Goal: Transaction & Acquisition: Purchase product/service

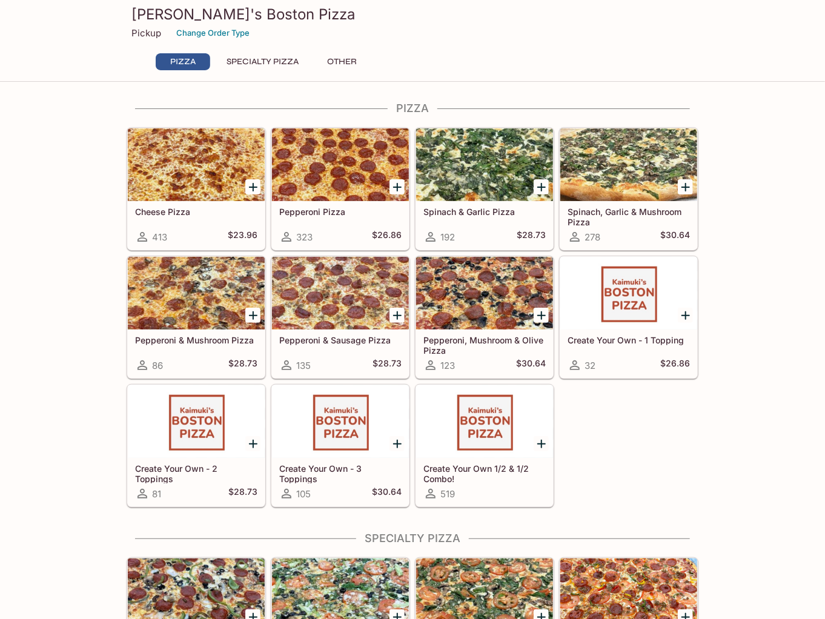
click at [688, 188] on icon "Add Spinach, Garlic & Mushroom Pizza" at bounding box center [685, 187] width 15 height 15
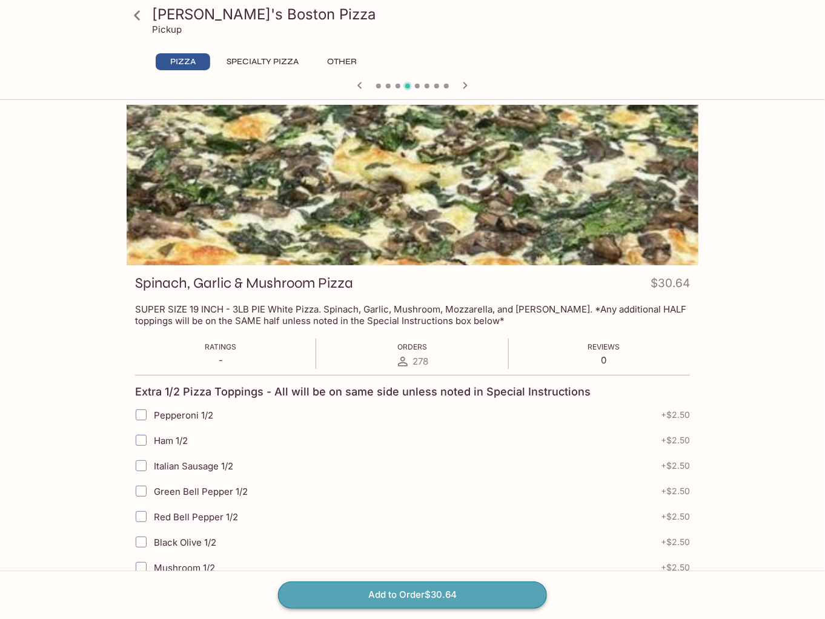
click at [388, 594] on button "Add to Order $30.64" at bounding box center [412, 594] width 269 height 27
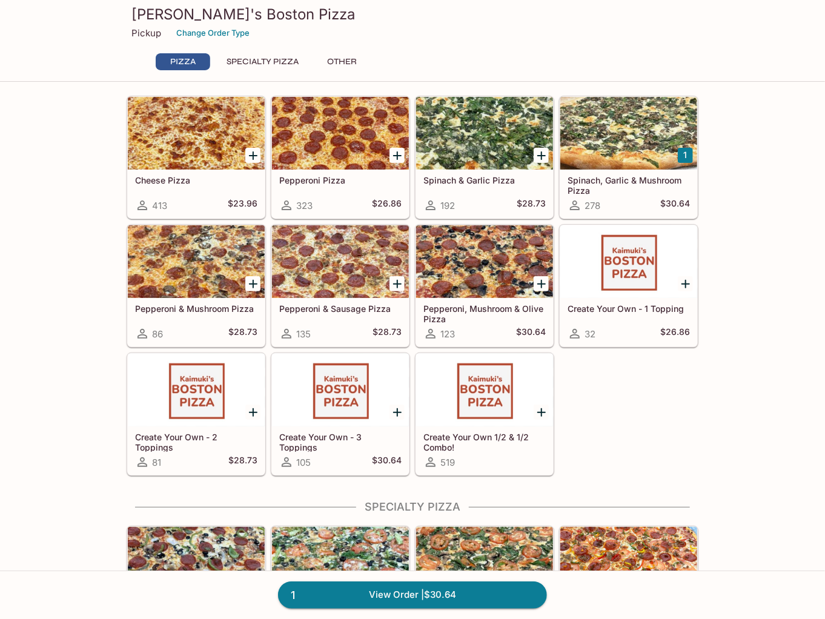
scroll to position [48, 0]
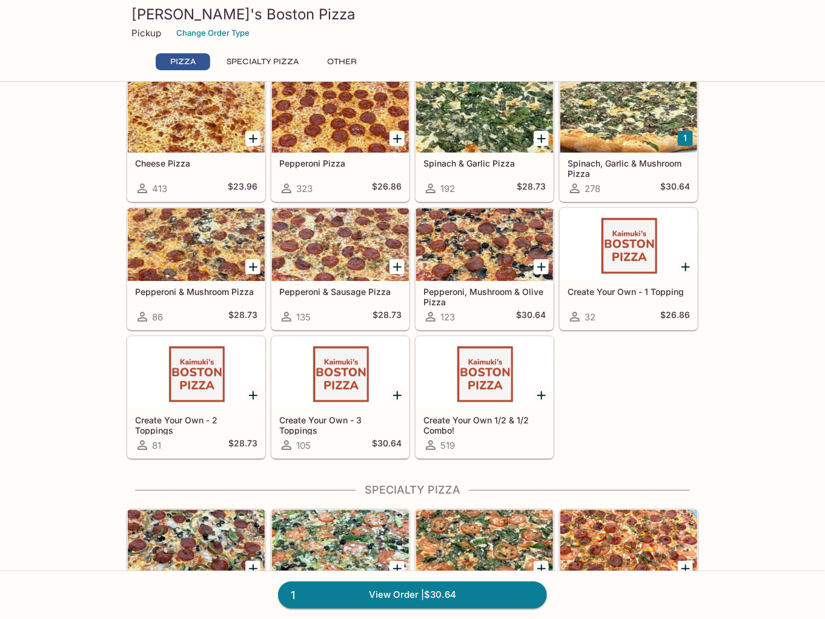
click at [397, 266] on icon "Add Pepperoni & Sausage Pizza" at bounding box center [397, 267] width 8 height 8
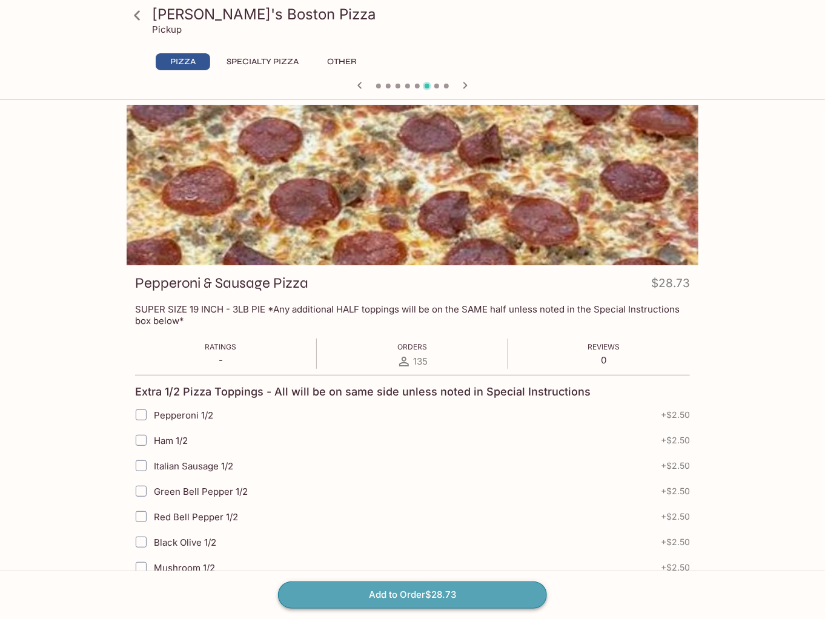
click at [435, 591] on button "Add to Order $28.73" at bounding box center [412, 594] width 269 height 27
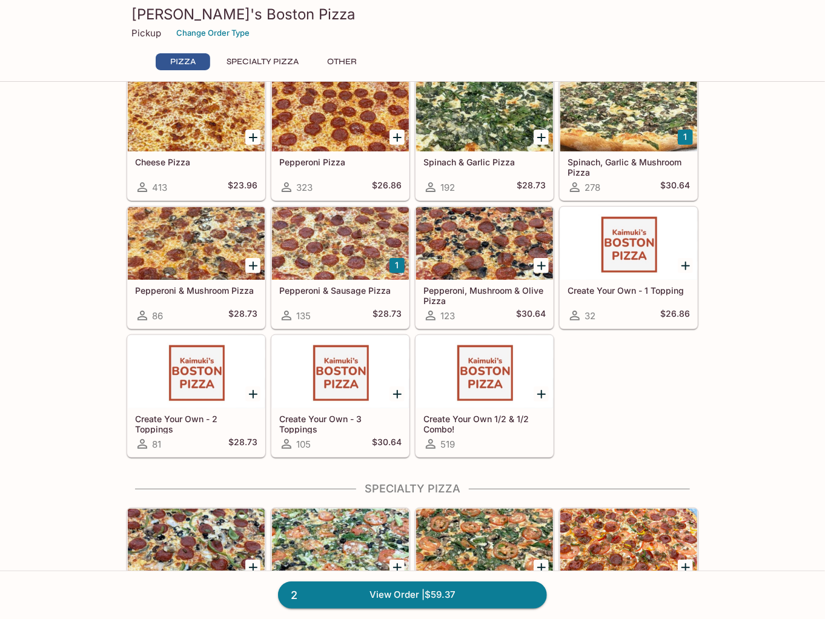
scroll to position [242, 0]
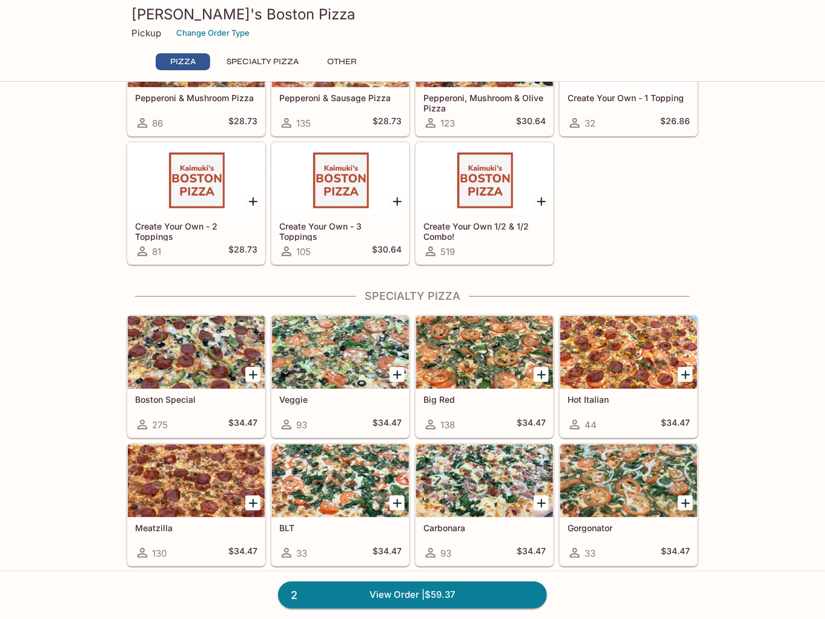
click at [399, 373] on icon "Add Veggie" at bounding box center [397, 375] width 8 height 8
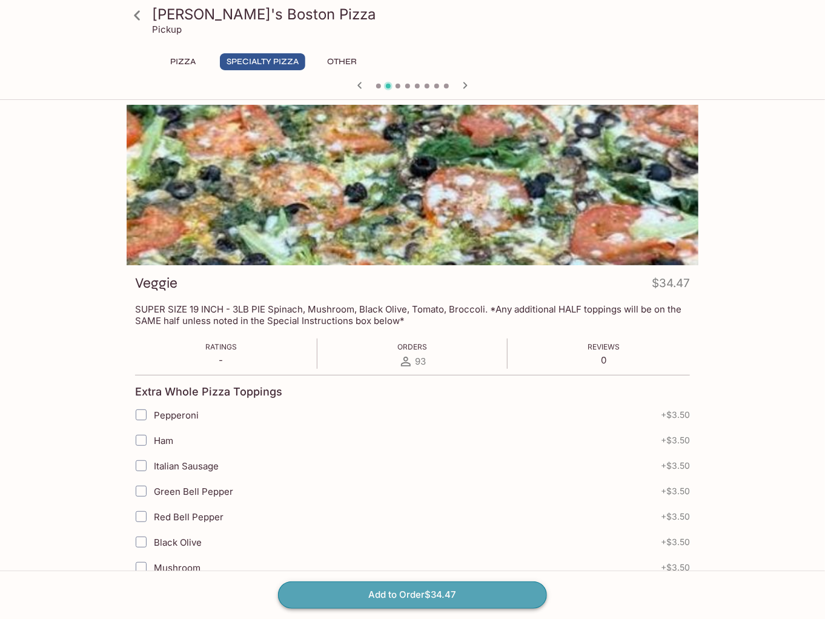
click at [435, 601] on button "Add to Order $34.47" at bounding box center [412, 594] width 269 height 27
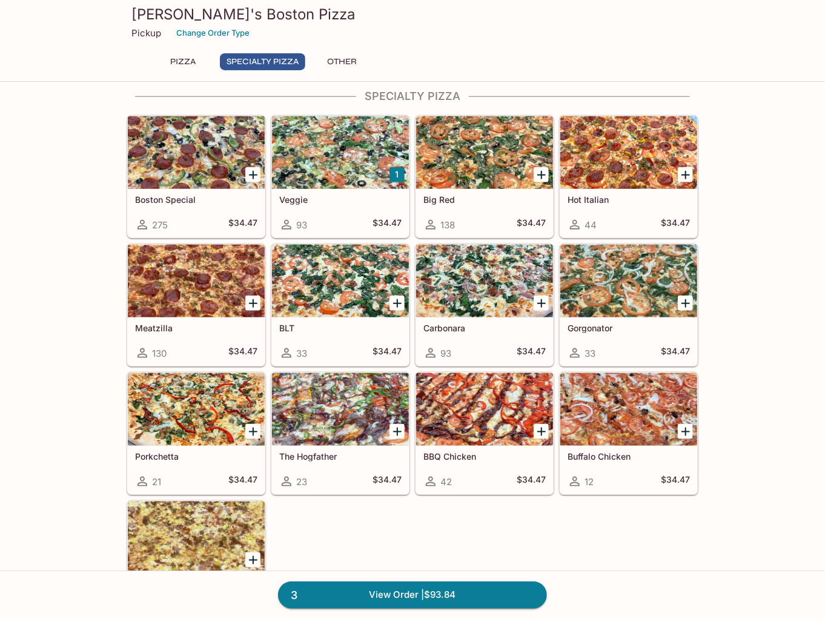
scroll to position [533, 0]
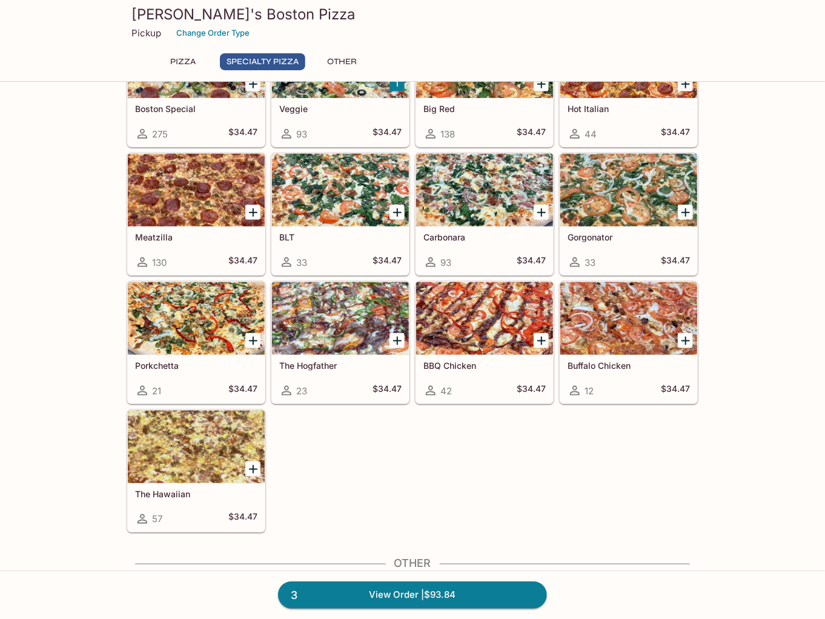
click at [252, 468] on icon "Add The Hawaiian" at bounding box center [253, 469] width 15 height 15
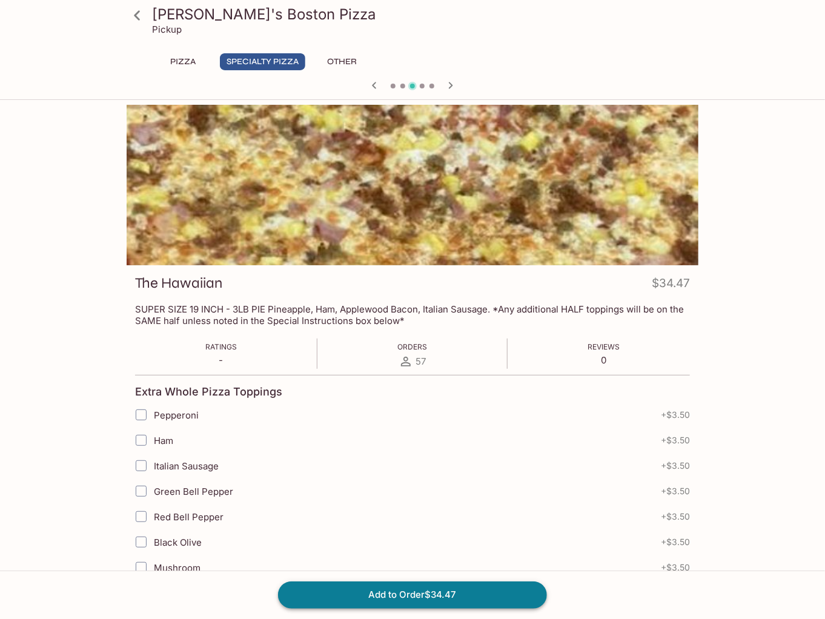
click at [413, 593] on button "Add to Order $34.47" at bounding box center [412, 594] width 269 height 27
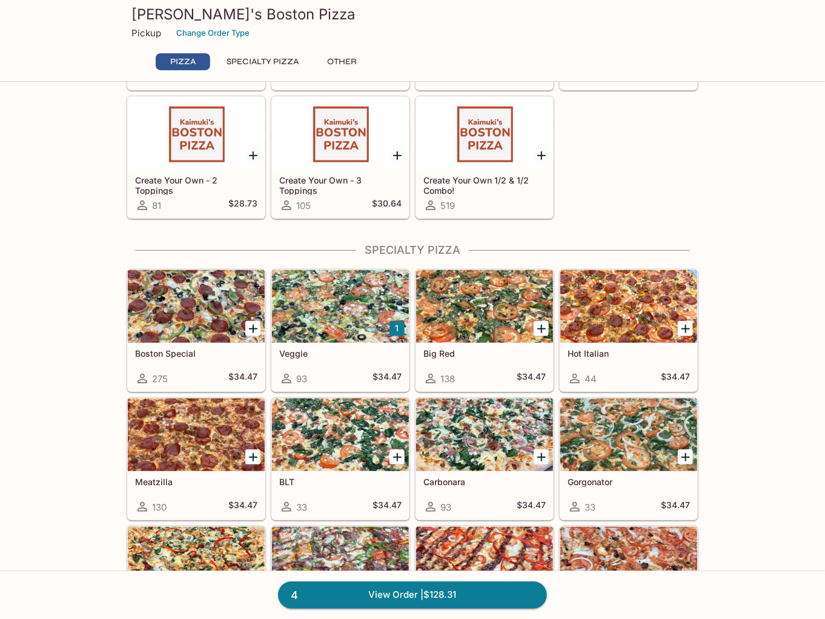
scroll to position [291, 0]
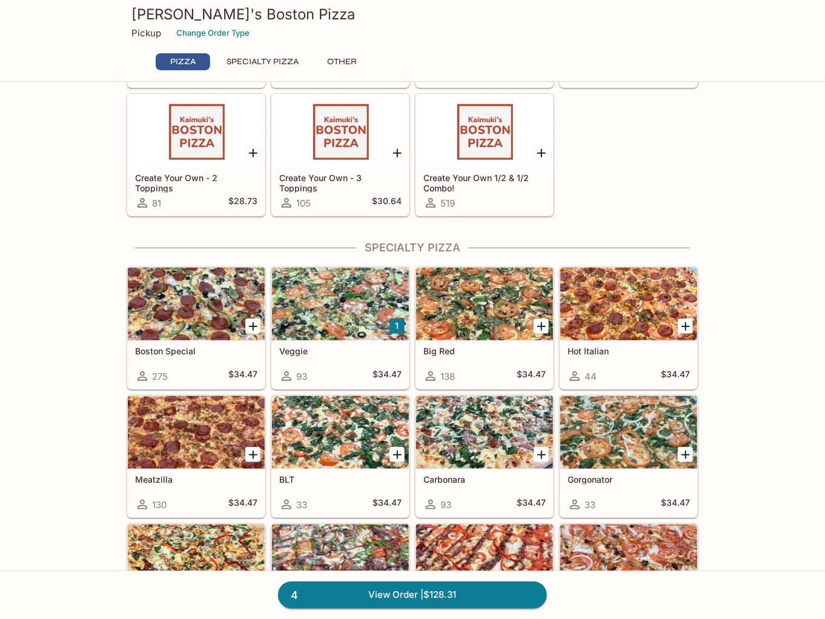
click at [255, 453] on icon "Add Meatzilla" at bounding box center [253, 455] width 8 height 8
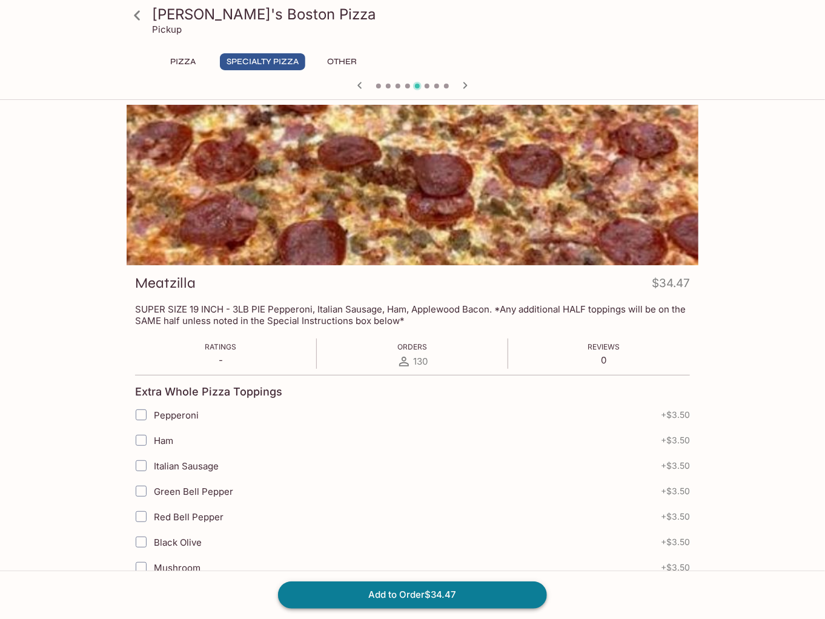
click at [448, 596] on button "Add to Order $34.47" at bounding box center [412, 594] width 269 height 27
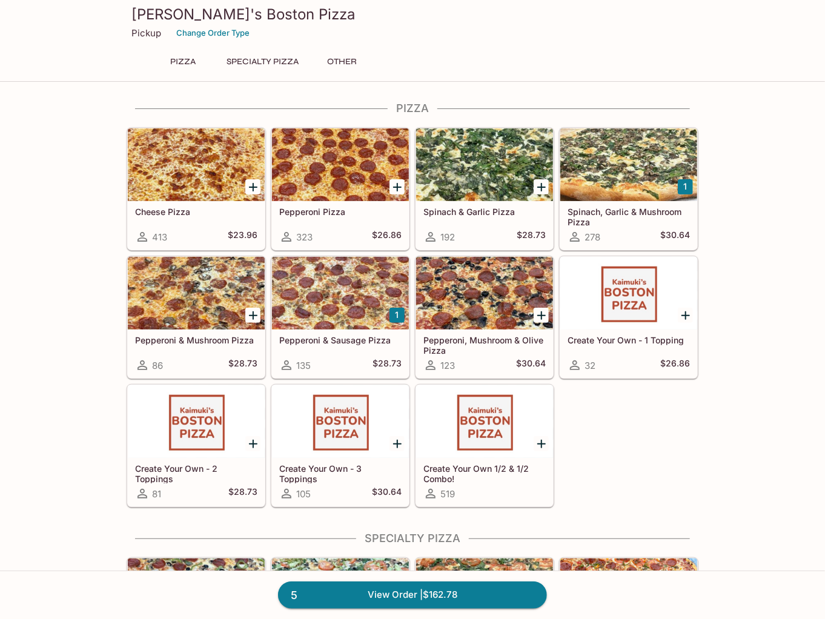
click at [293, 317] on div at bounding box center [340, 293] width 137 height 73
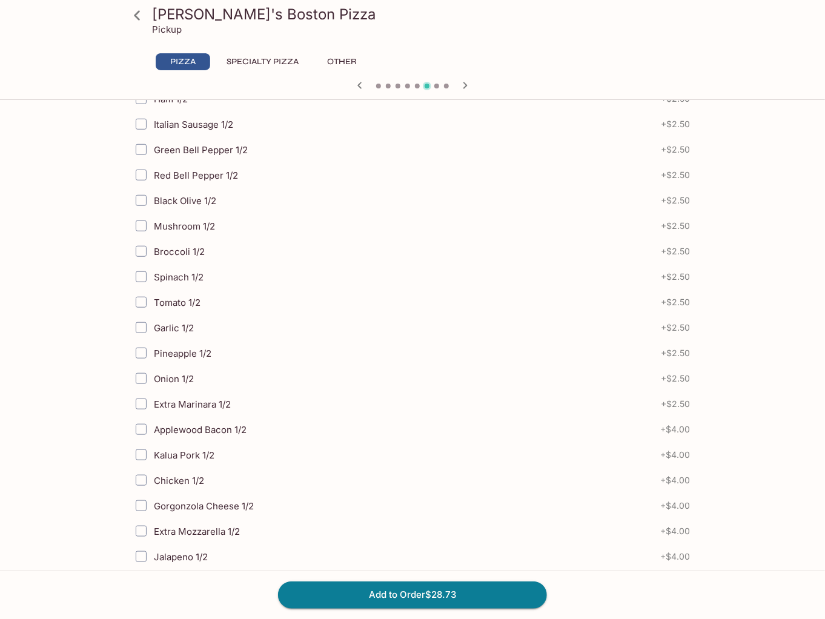
scroll to position [504, 0]
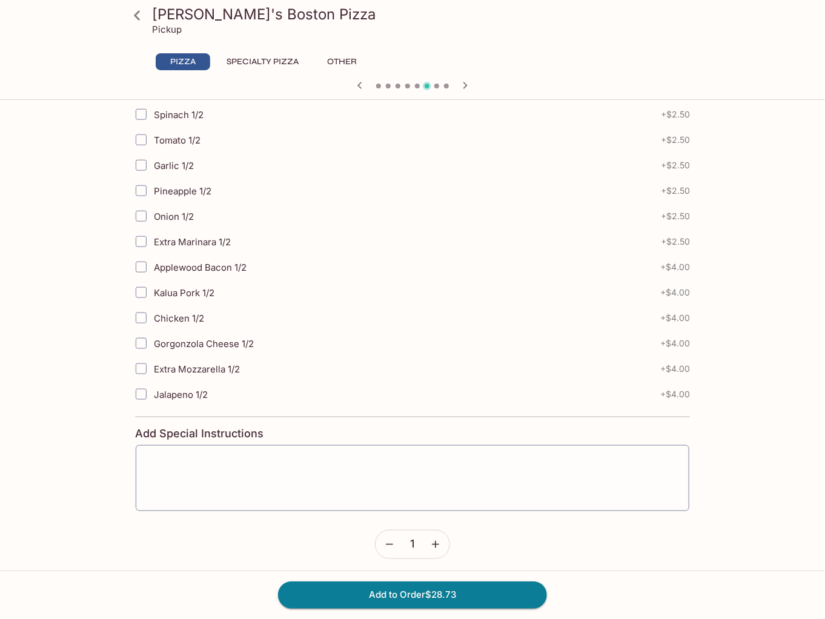
click at [382, 543] on button "button" at bounding box center [389, 545] width 28 height 28
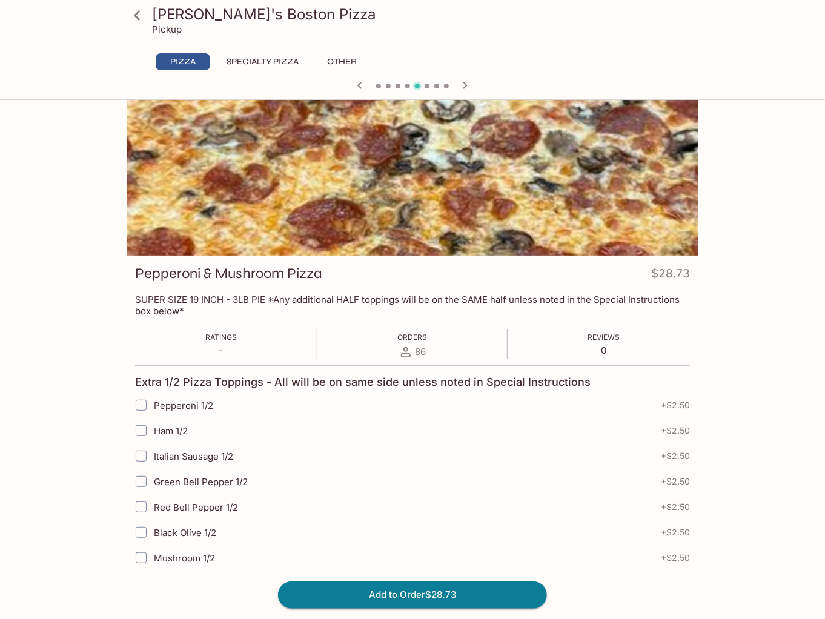
scroll to position [0, 0]
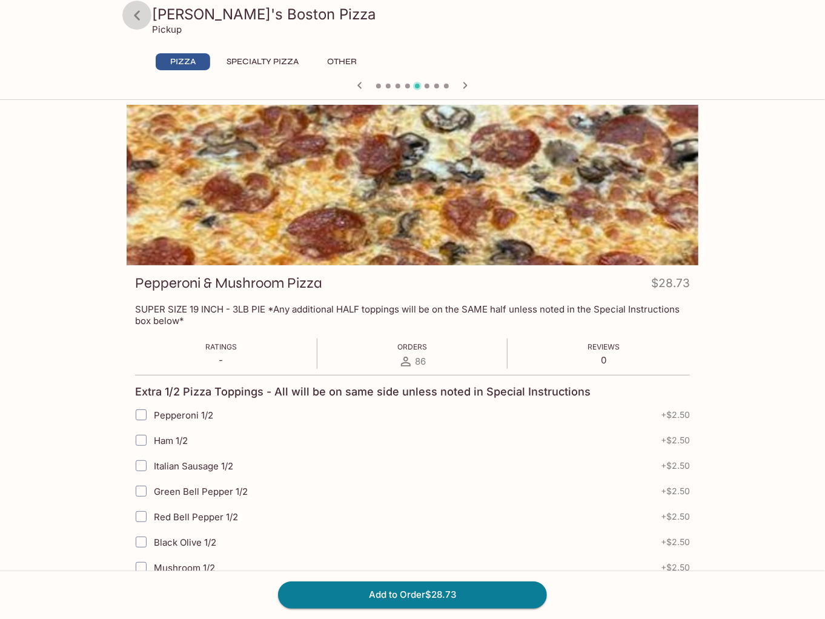
click at [138, 13] on icon at bounding box center [137, 15] width 21 height 21
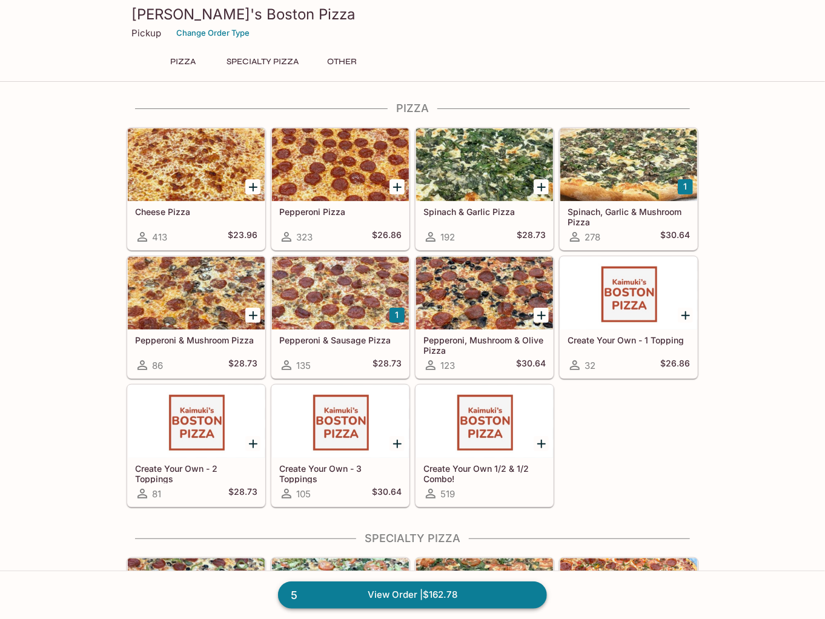
click at [422, 600] on link "5 View Order | $162.78" at bounding box center [412, 594] width 269 height 27
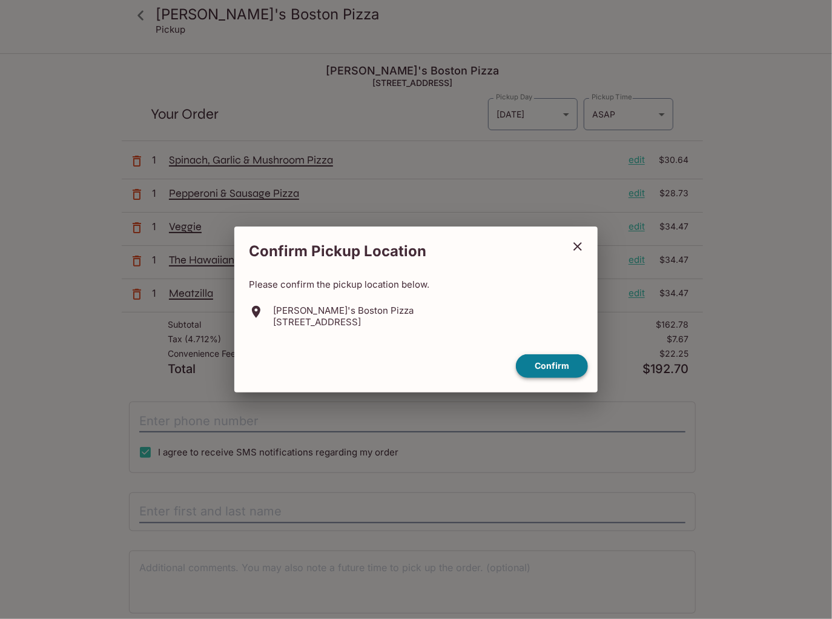
click at [563, 363] on button "Confirm" at bounding box center [552, 366] width 72 height 24
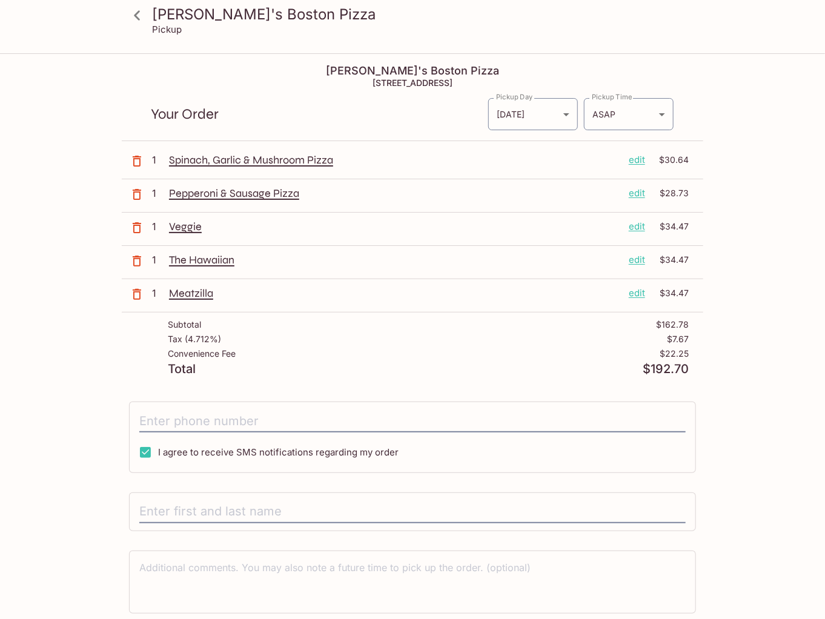
click at [139, 192] on icon "button" at bounding box center [137, 194] width 8 height 11
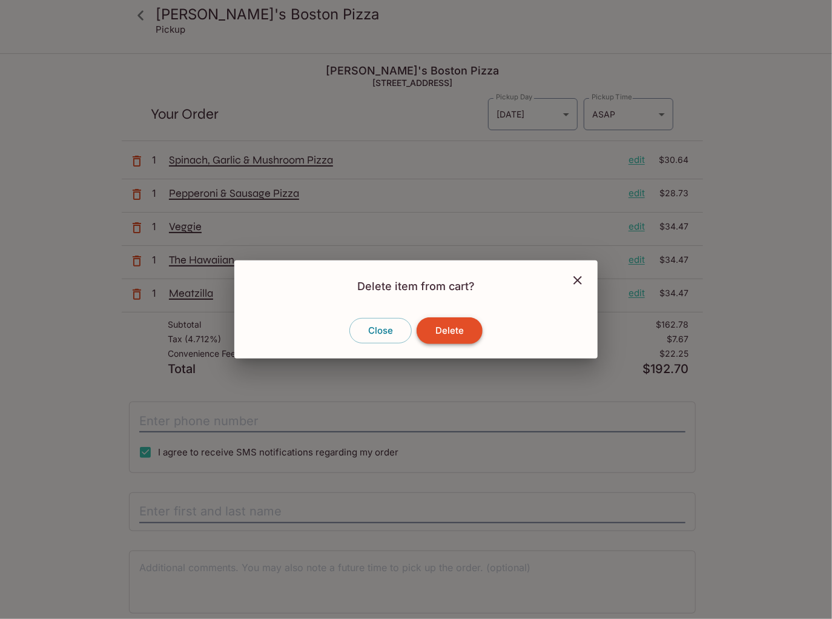
click at [469, 335] on button "Delete" at bounding box center [450, 330] width 66 height 27
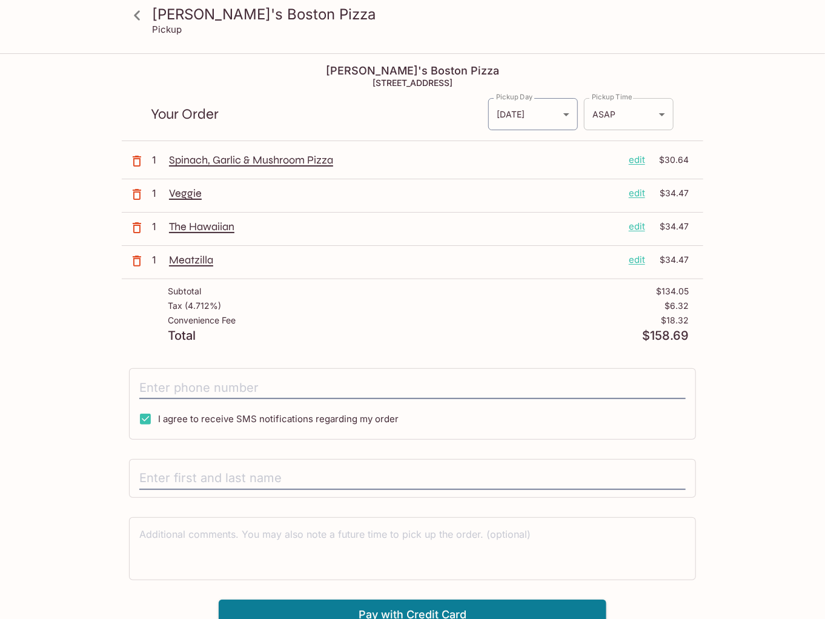
click at [603, 108] on body "[PERSON_NAME]'s Boston Pizza Pickup Kaimuki's Boston Pizza [STREET_ADDRESS] You…" at bounding box center [412, 364] width 825 height 619
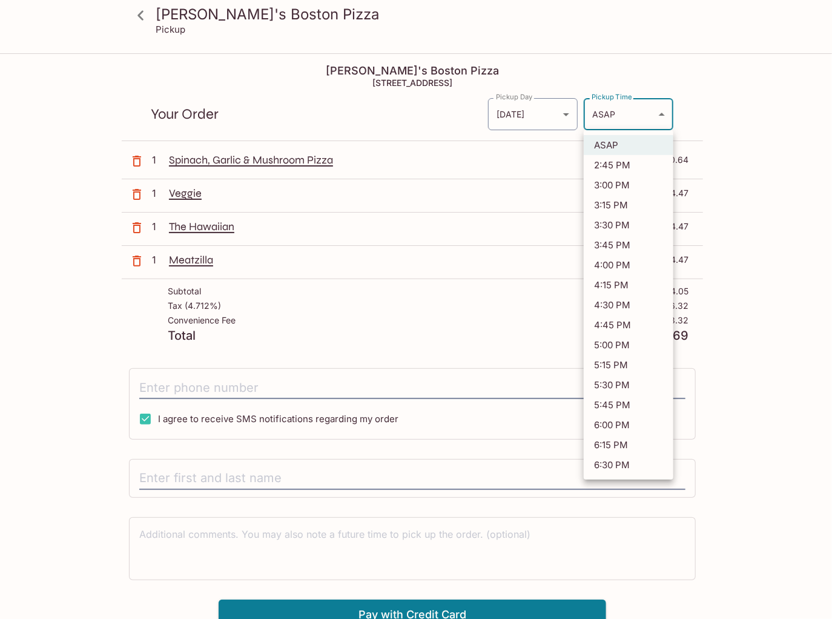
click at [562, 110] on div at bounding box center [416, 309] width 832 height 619
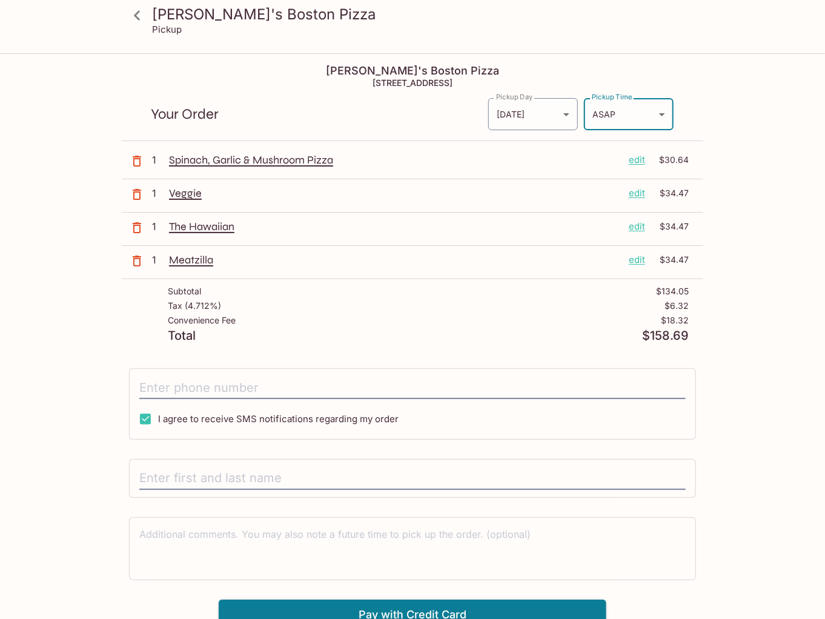
click at [562, 111] on div "ASAP 2:45 PM 3:00 PM 3:15 PM 3:30 PM 3:45 PM 4:00 PM 4:15 PM 4:30 PM 4:45 PM 5:…" at bounding box center [412, 309] width 825 height 619
click at [562, 110] on body "[PERSON_NAME]'s Boston Pizza Pickup Kaimuki's Boston Pizza [STREET_ADDRESS] You…" at bounding box center [412, 364] width 825 height 619
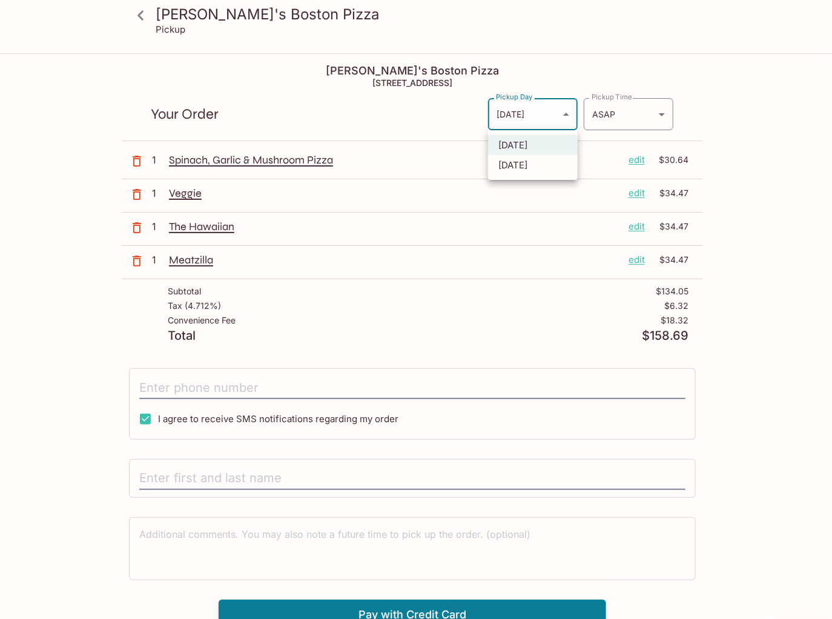
click at [717, 77] on div at bounding box center [416, 309] width 832 height 619
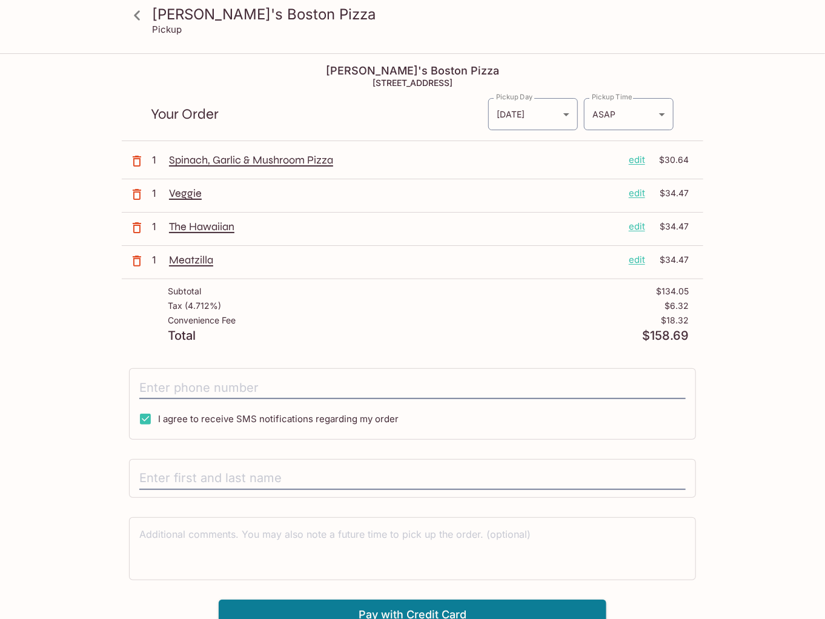
click at [776, 141] on div "[PERSON_NAME]'s Boston Pizza Pickup Kaimuki's Boston Pizza [STREET_ADDRESS] You…" at bounding box center [412, 342] width 775 height 575
